Goal: Task Accomplishment & Management: Use online tool/utility

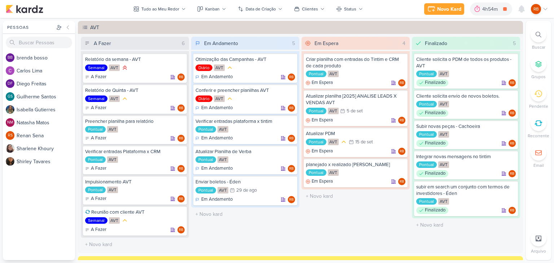
scroll to position [397, 0]
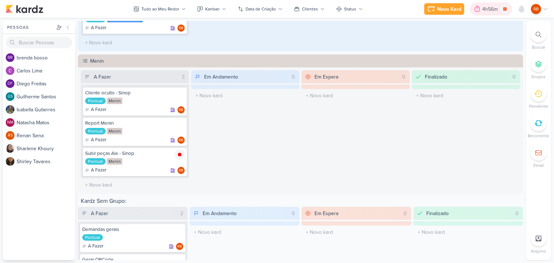
click at [488, 9] on div "4h56m" at bounding box center [491, 9] width 18 height 8
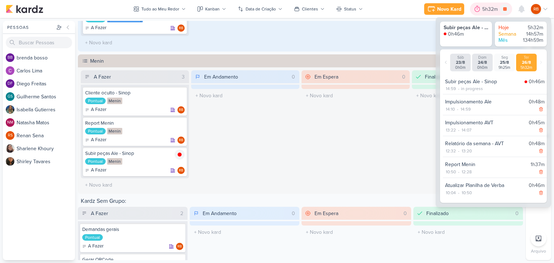
click at [488, 9] on div "5h32m" at bounding box center [491, 9] width 18 height 8
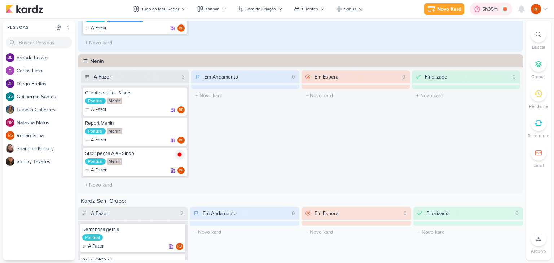
click at [485, 10] on div "5h35m" at bounding box center [491, 9] width 18 height 8
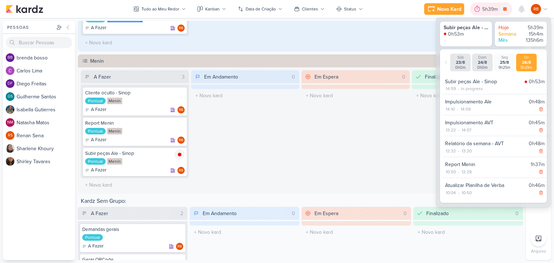
click at [486, 10] on div "5h39m" at bounding box center [491, 9] width 18 height 8
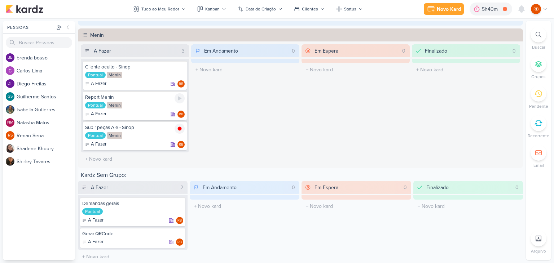
scroll to position [424, 0]
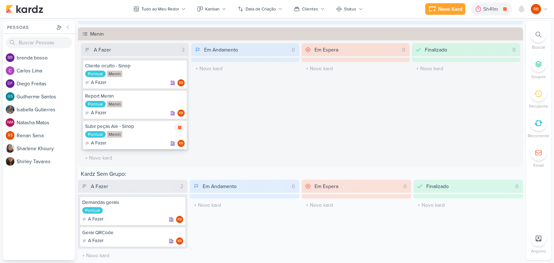
click at [149, 128] on div "Subir peças Ale - Sinop Pontual Menin A Fazer RB" at bounding box center [135, 134] width 104 height 29
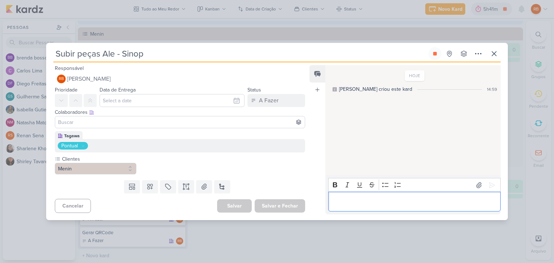
click at [388, 200] on p "Editor editing area: main" at bounding box center [414, 202] width 165 height 9
click at [434, 202] on p "Editor editing area: main" at bounding box center [414, 202] width 165 height 9
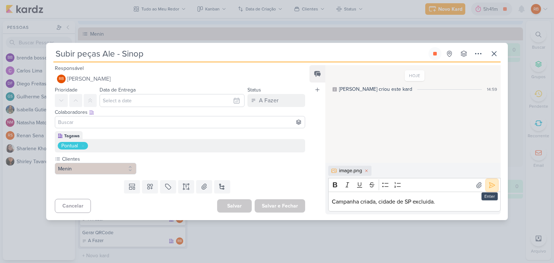
click at [490, 184] on icon at bounding box center [491, 185] width 7 height 7
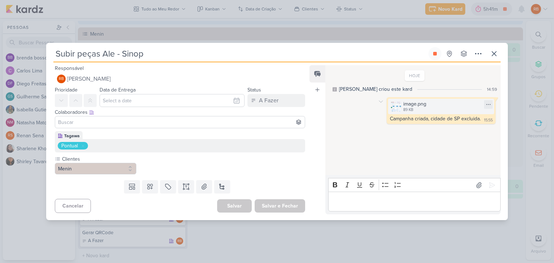
click at [391, 105] on img at bounding box center [396, 107] width 10 height 10
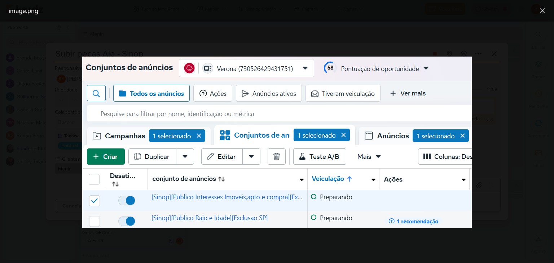
click at [492, 95] on div at bounding box center [277, 143] width 554 height 242
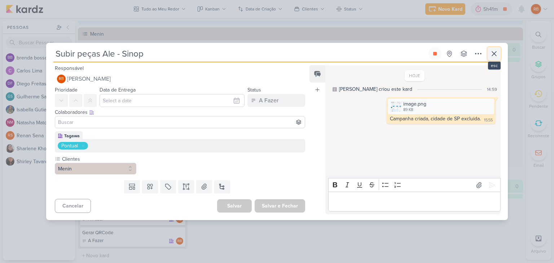
click at [495, 53] on icon at bounding box center [494, 54] width 4 height 4
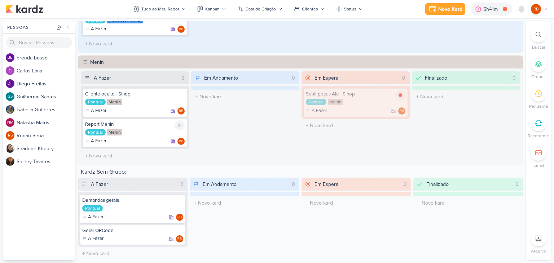
scroll to position [394, 0]
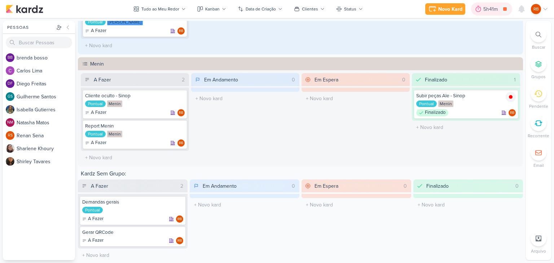
click at [496, 6] on div "5h41m" at bounding box center [491, 9] width 17 height 8
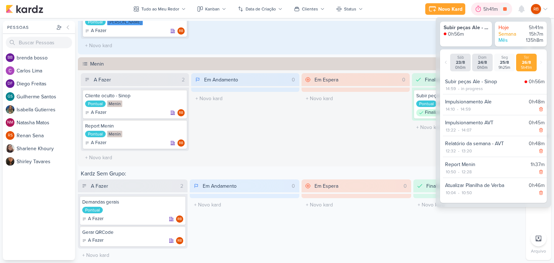
click at [493, 8] on div "5h41m" at bounding box center [491, 9] width 17 height 8
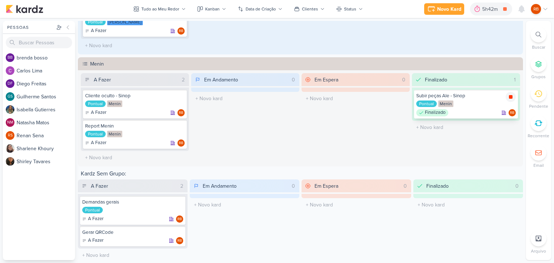
click at [509, 95] on icon at bounding box center [511, 97] width 4 height 4
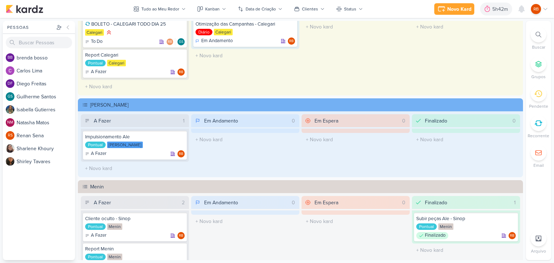
scroll to position [250, 0]
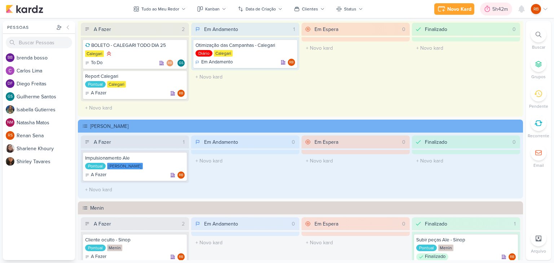
click at [493, 8] on div "5h42m" at bounding box center [501, 9] width 18 height 8
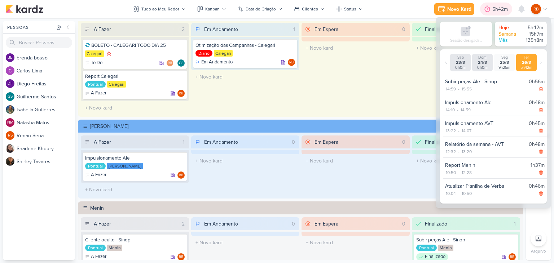
click at [493, 8] on div "5h42m" at bounding box center [501, 9] width 18 height 8
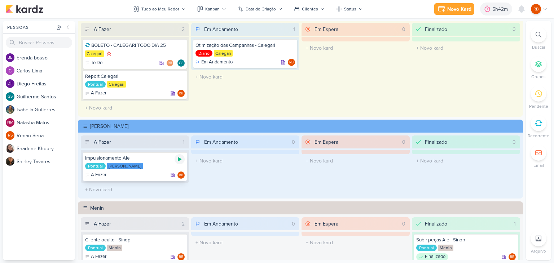
click at [179, 158] on icon at bounding box center [180, 160] width 4 height 4
click at [484, 6] on div "5h44m" at bounding box center [491, 9] width 18 height 8
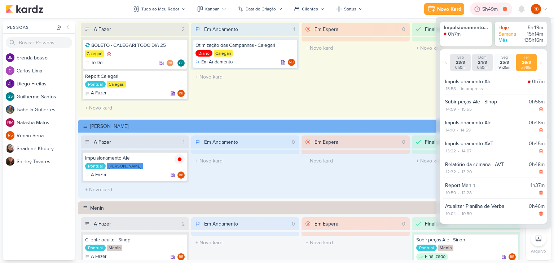
click at [484, 7] on div "5h49m" at bounding box center [491, 9] width 18 height 8
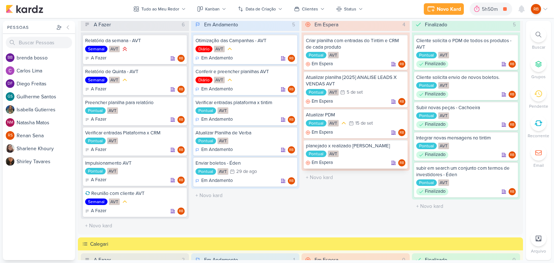
scroll to position [0, 0]
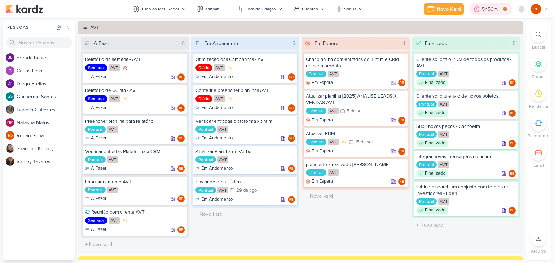
click at [480, 6] on icon at bounding box center [476, 8] width 7 height 7
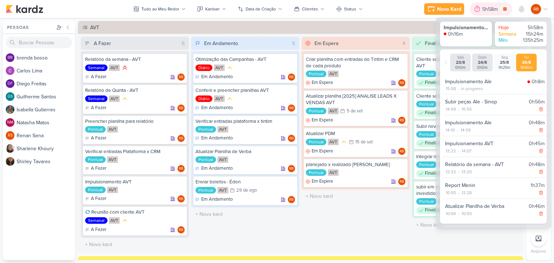
click at [484, 6] on div "5h58m" at bounding box center [491, 9] width 18 height 8
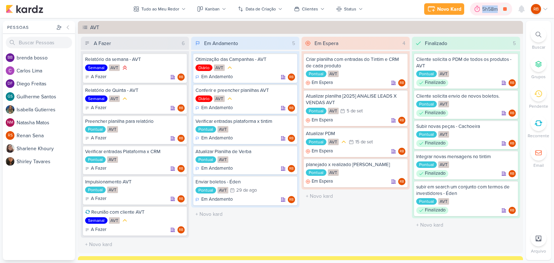
click at [484, 6] on div "5h58m" at bounding box center [491, 9] width 18 height 8
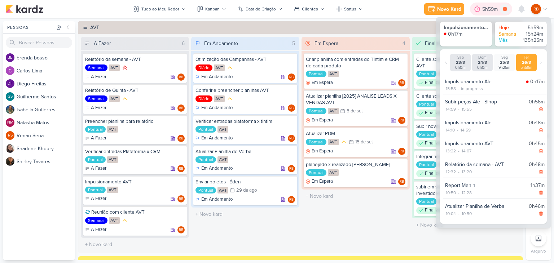
click at [484, 6] on div "5h59m" at bounding box center [491, 9] width 18 height 8
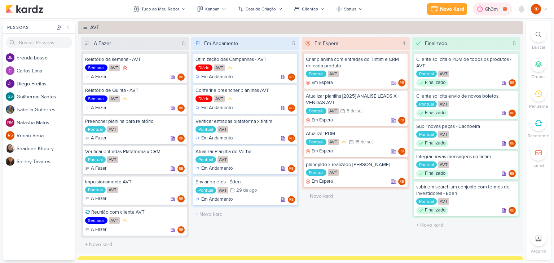
click at [476, 12] on icon at bounding box center [479, 8] width 7 height 7
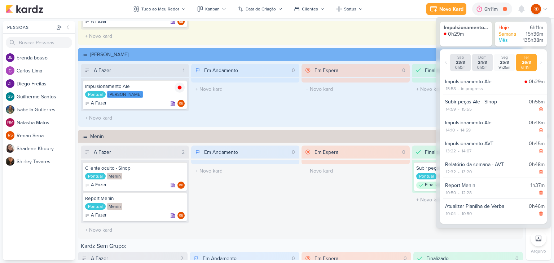
scroll to position [394, 0]
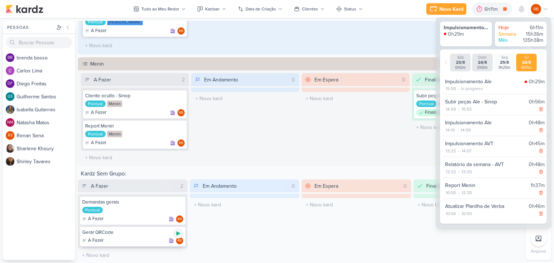
click at [177, 229] on div at bounding box center [178, 234] width 10 height 10
click at [484, 8] on div "6h16m" at bounding box center [491, 9] width 17 height 8
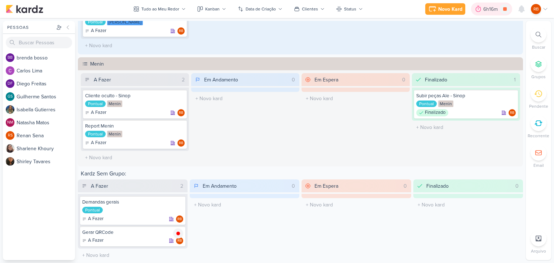
click at [484, 8] on div "6h16m" at bounding box center [491, 9] width 17 height 8
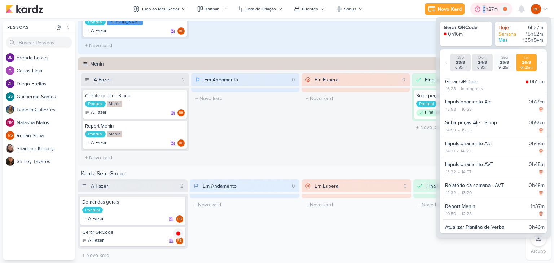
click at [484, 6] on div "6h27m" at bounding box center [490, 9] width 17 height 8
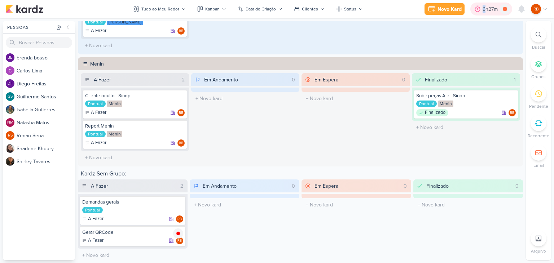
click at [485, 7] on div "6h27m" at bounding box center [490, 9] width 17 height 8
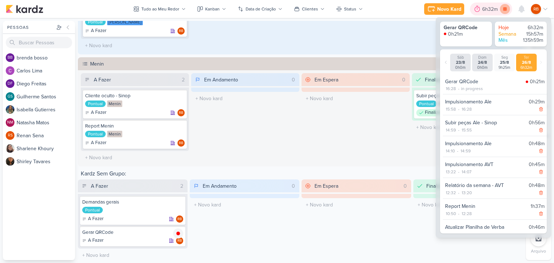
click at [506, 10] on icon at bounding box center [505, 9] width 4 height 4
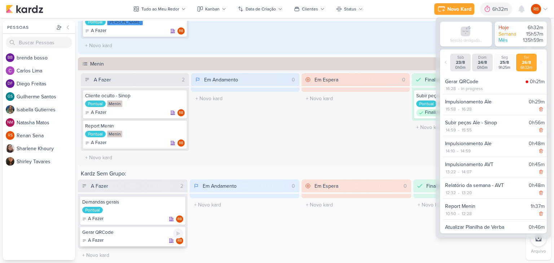
click at [129, 240] on div "A Fazer RB" at bounding box center [132, 240] width 101 height 7
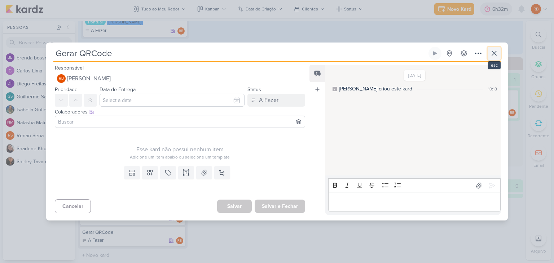
click at [494, 51] on icon at bounding box center [494, 53] width 9 height 9
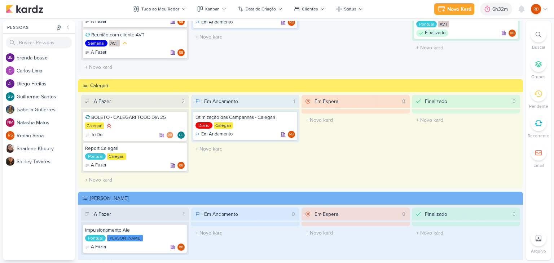
scroll to position [0, 0]
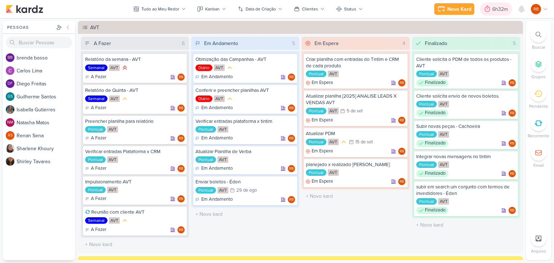
click at [493, 7] on div "6h32m" at bounding box center [501, 9] width 18 height 8
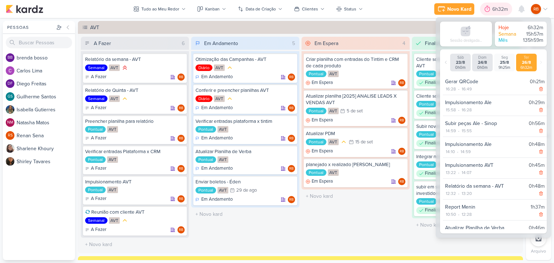
click at [493, 7] on div "6h32m" at bounding box center [501, 9] width 18 height 8
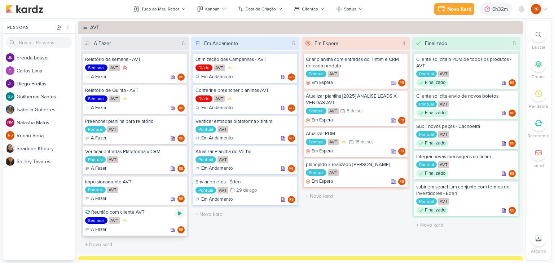
click at [180, 214] on icon at bounding box center [180, 214] width 6 height 6
